Goal: Find contact information: Obtain details needed to contact an individual or organization

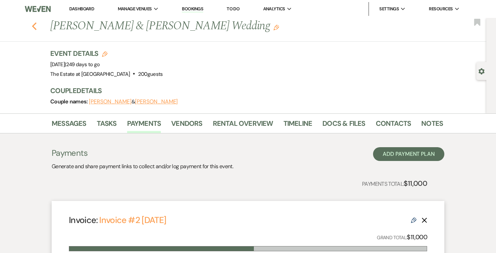
click at [35, 29] on use "button" at bounding box center [34, 26] width 4 height 8
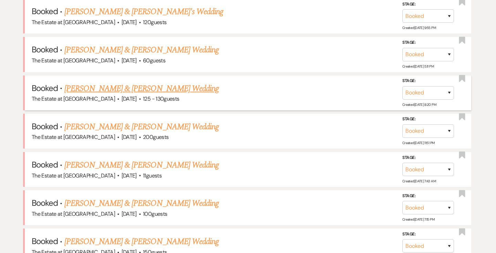
scroll to position [3121, 0]
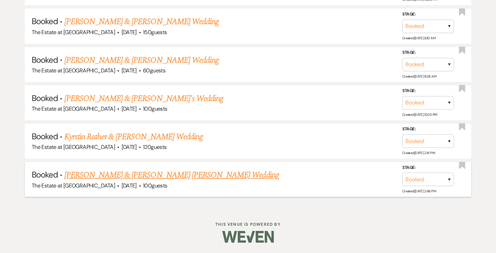
click at [113, 176] on link "[PERSON_NAME] & [PERSON_NAME] [PERSON_NAME] Wedding" at bounding box center [171, 175] width 215 height 12
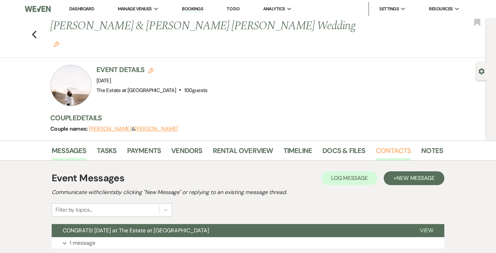
click at [376, 145] on link "Contacts" at bounding box center [393, 152] width 35 height 15
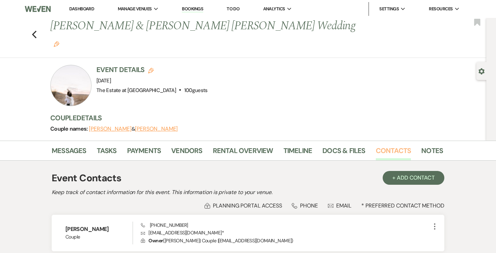
scroll to position [97, 0]
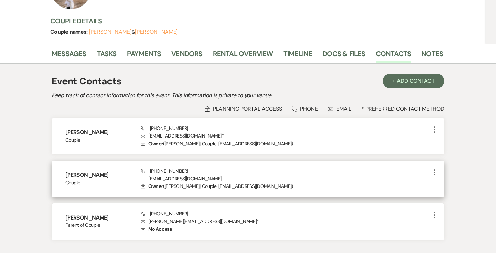
click at [173, 175] on p "Envelope [EMAIL_ADDRESS][DOMAIN_NAME]" at bounding box center [286, 179] width 290 height 8
copy p "[EMAIL_ADDRESS][DOMAIN_NAME]"
